Goal: Transaction & Acquisition: Purchase product/service

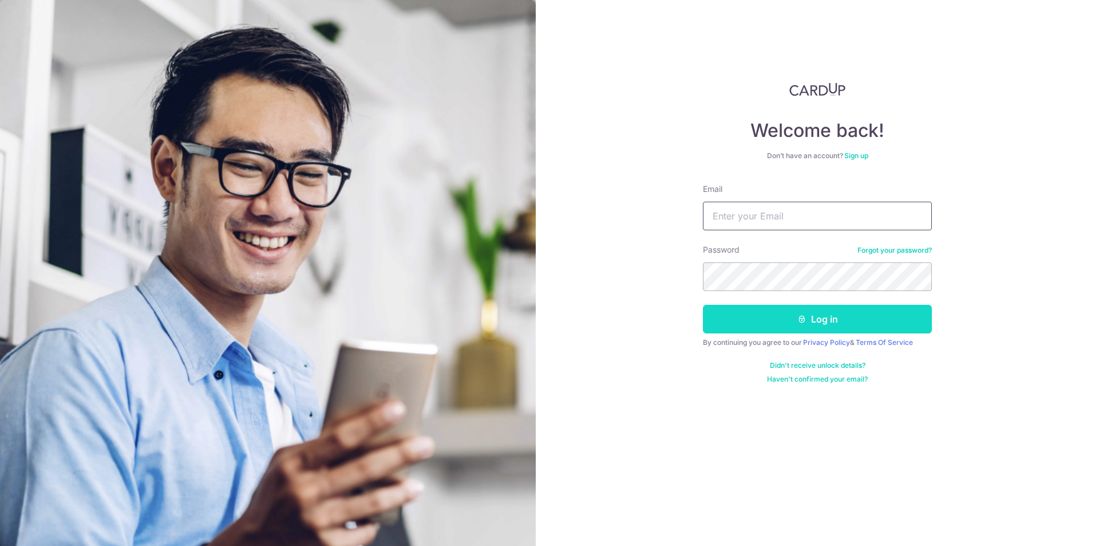
type input "[EMAIL_ADDRESS][DOMAIN_NAME]"
click at [776, 324] on button "Log in" at bounding box center [817, 319] width 229 height 29
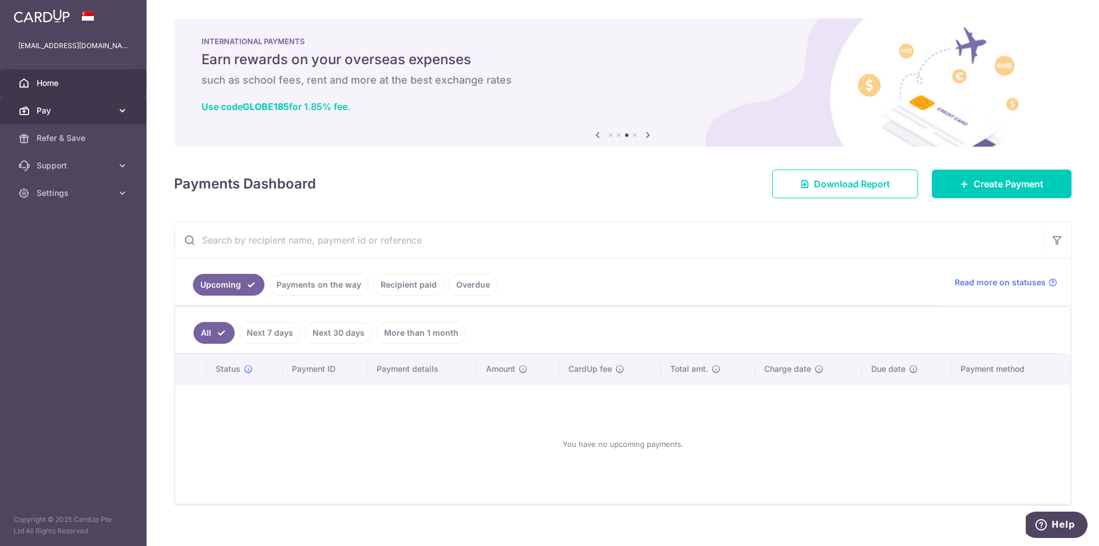
click at [66, 106] on span "Pay" at bounding box center [75, 110] width 76 height 11
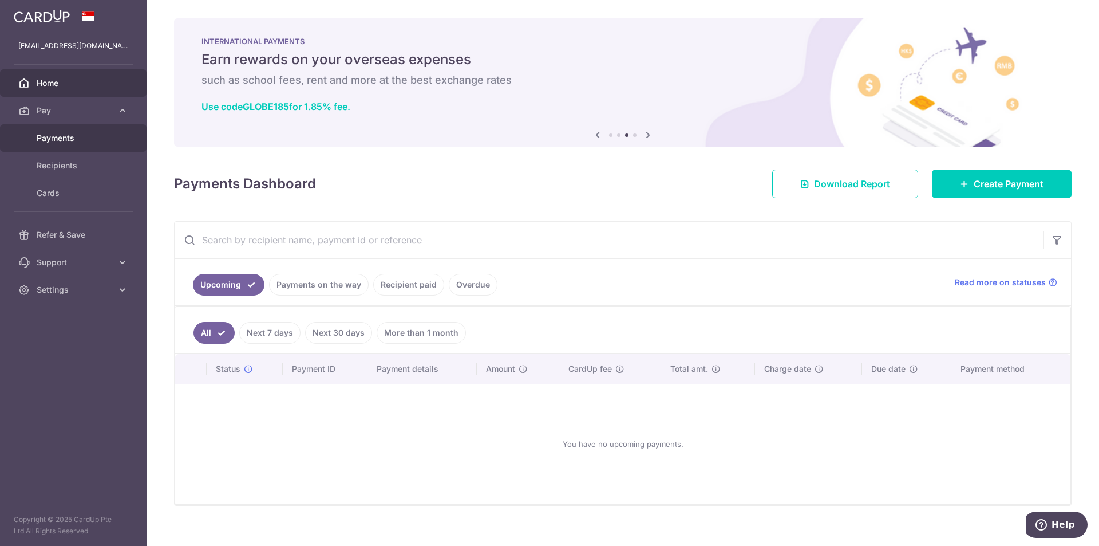
click at [73, 140] on span "Payments" at bounding box center [75, 137] width 76 height 11
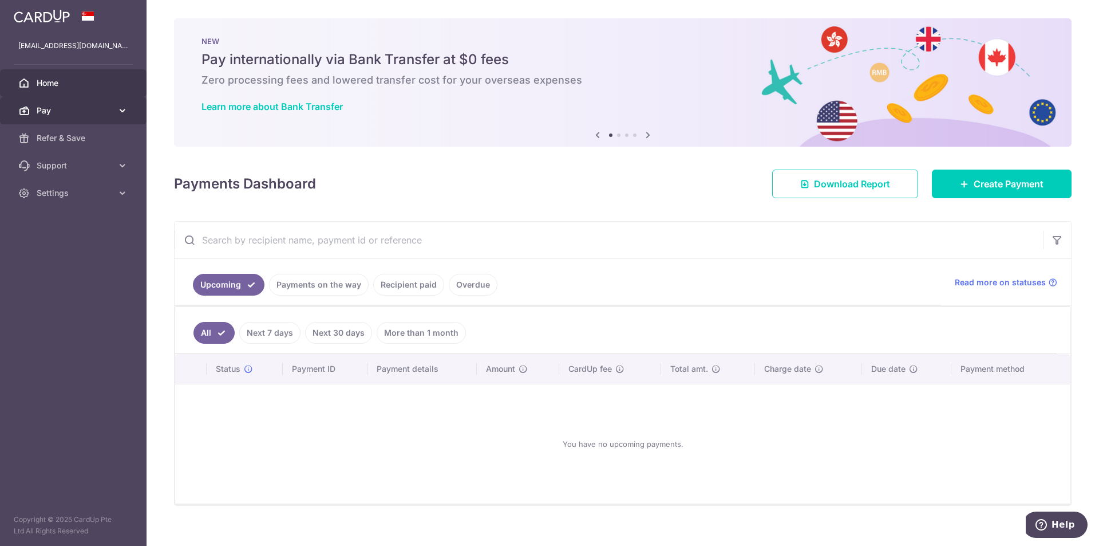
click at [70, 112] on span "Pay" at bounding box center [75, 110] width 76 height 11
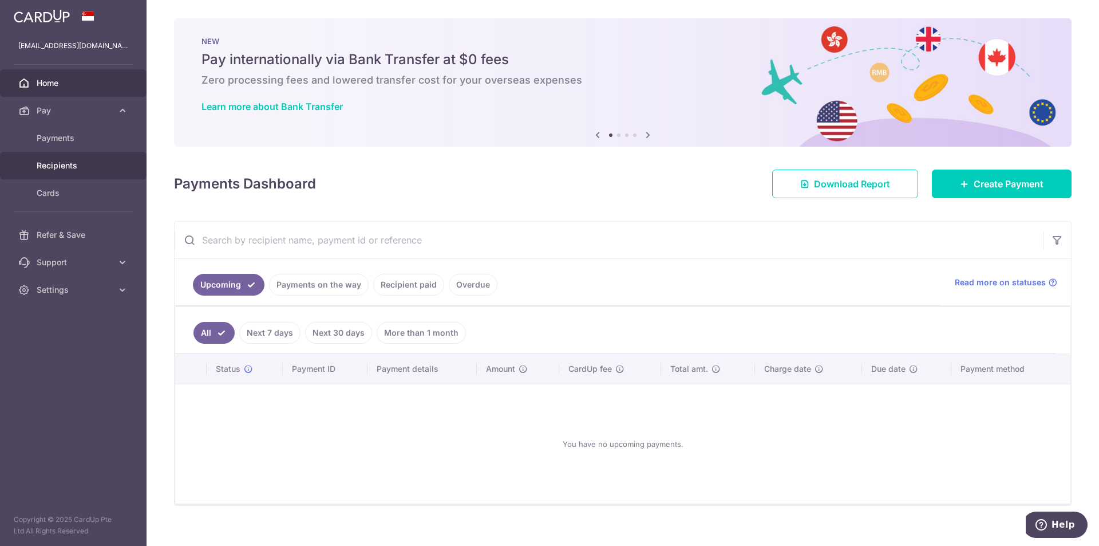
click at [81, 164] on span "Recipients" at bounding box center [75, 165] width 76 height 11
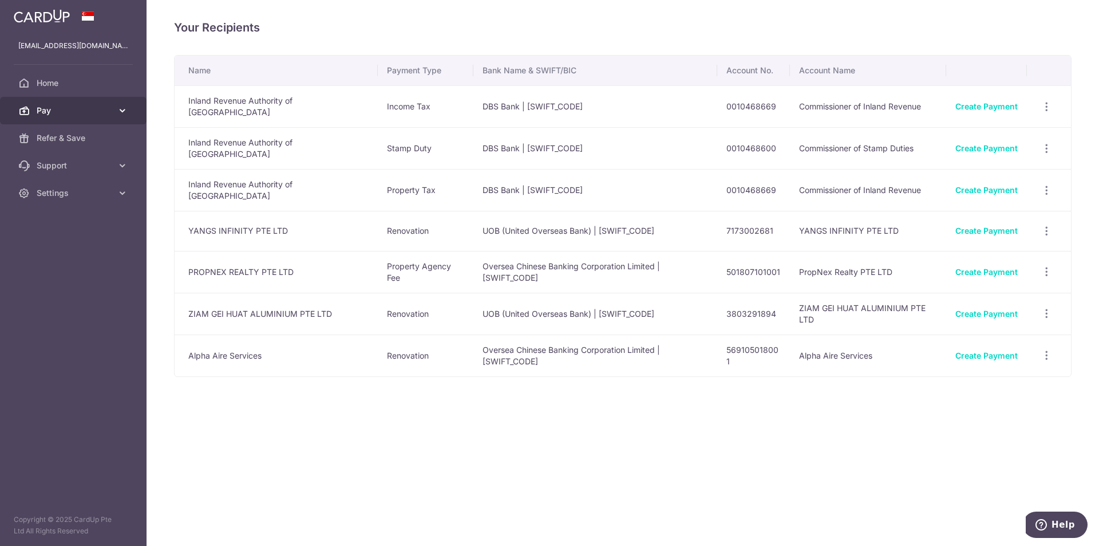
click at [123, 106] on icon at bounding box center [122, 110] width 11 height 11
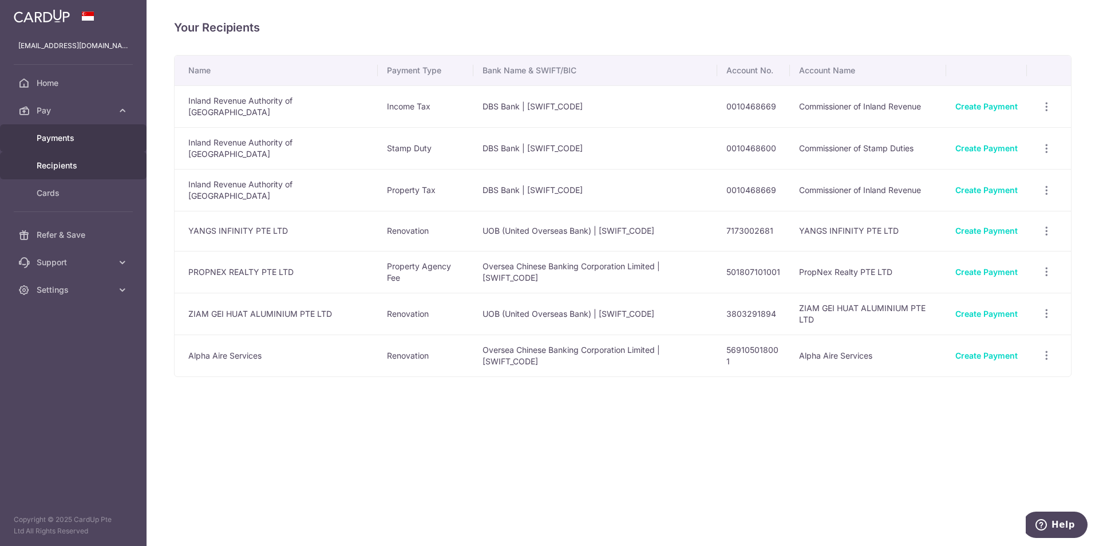
click at [73, 140] on span "Payments" at bounding box center [75, 137] width 76 height 11
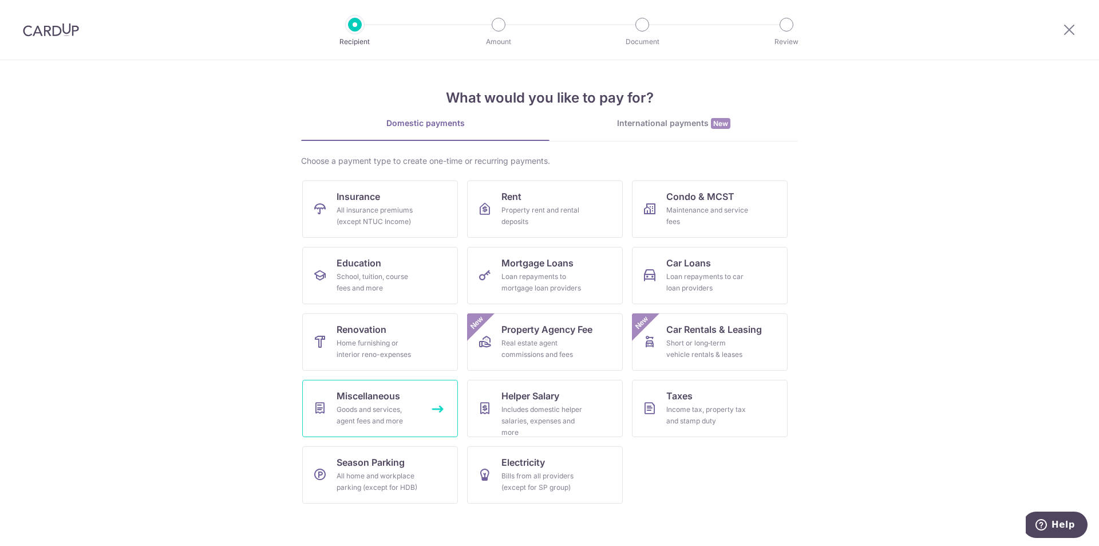
click at [407, 417] on div "Goods and services, agent fees and more" at bounding box center [378, 415] width 82 height 23
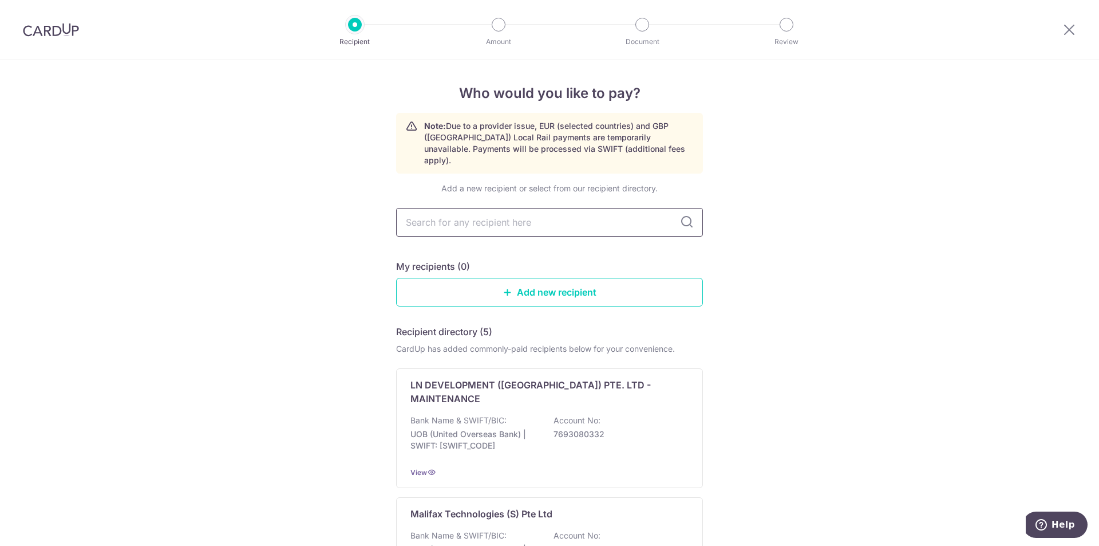
click at [534, 210] on input "text" at bounding box center [549, 222] width 307 height 29
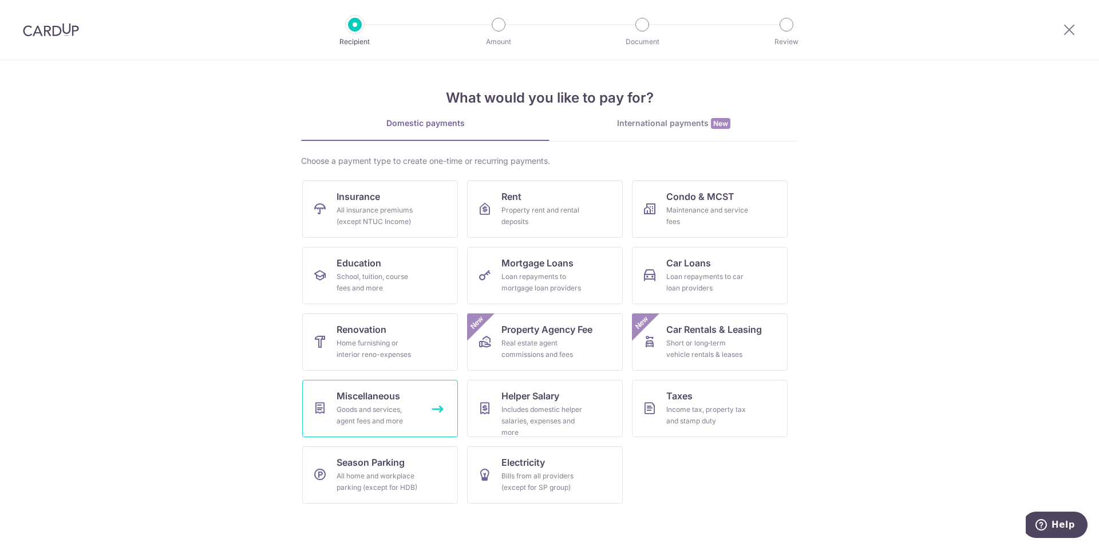
click at [394, 418] on div "Goods and services, agent fees and more" at bounding box center [378, 415] width 82 height 23
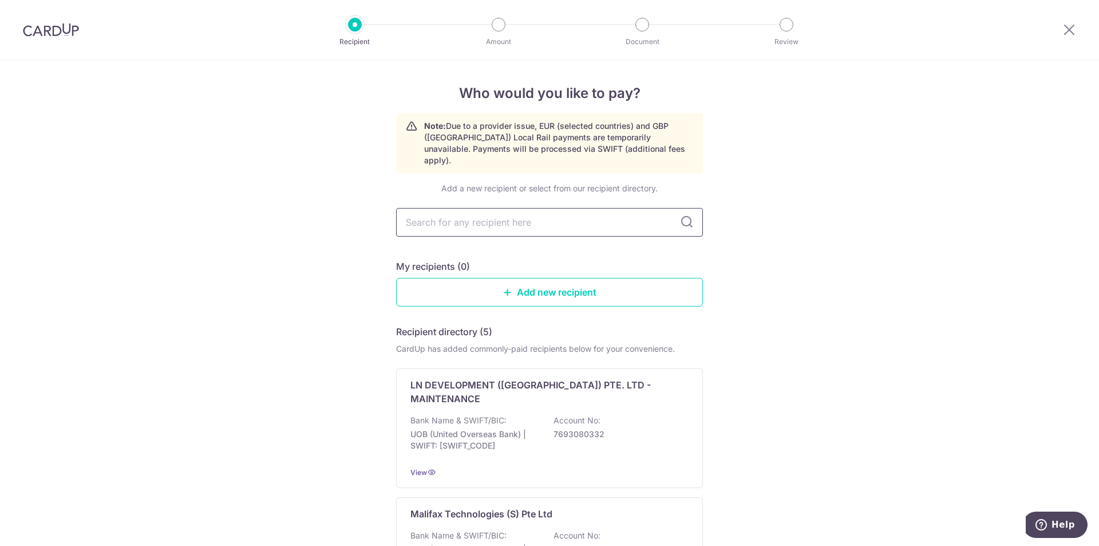
click at [515, 213] on input "text" at bounding box center [549, 222] width 307 height 29
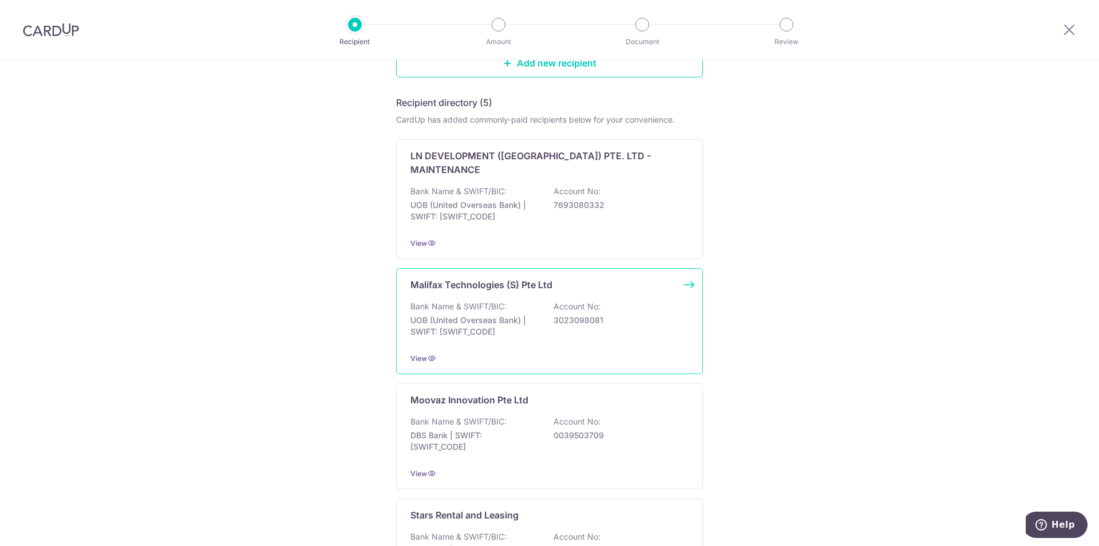
scroll to position [458, 0]
